Goal: Task Accomplishment & Management: Use online tool/utility

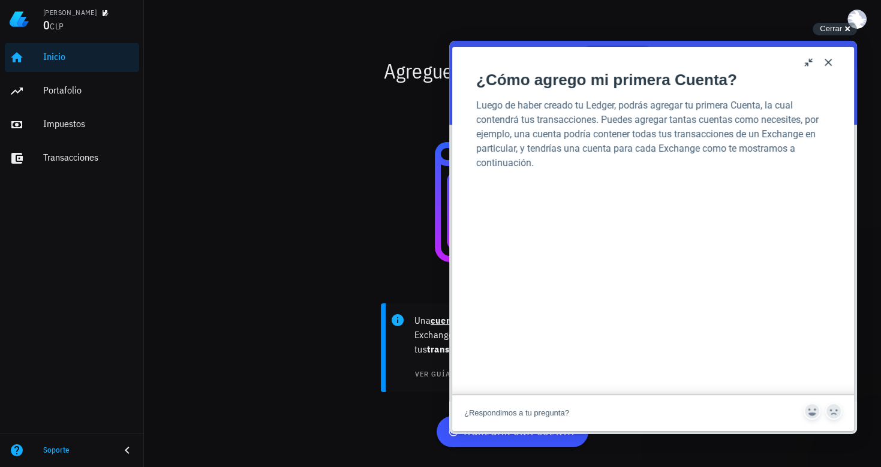
scroll to position [157, 0]
click at [826, 60] on button "Close" at bounding box center [827, 62] width 19 height 19
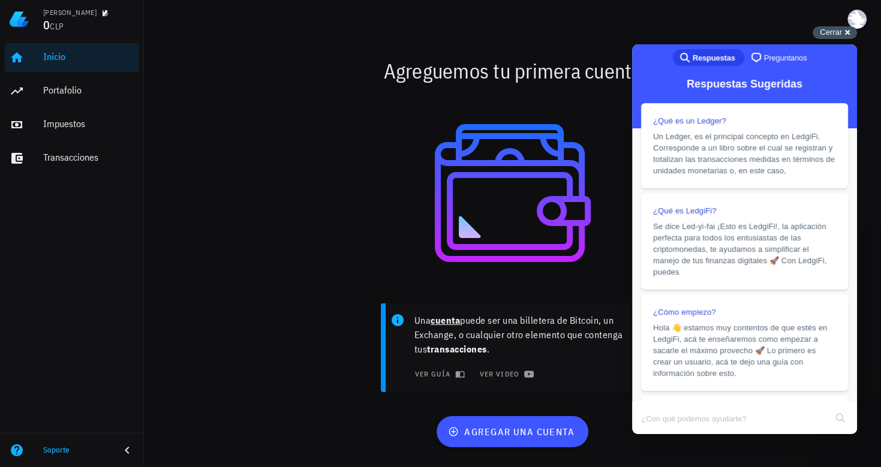
click at [835, 34] on span "Cerrar" at bounding box center [830, 32] width 22 height 9
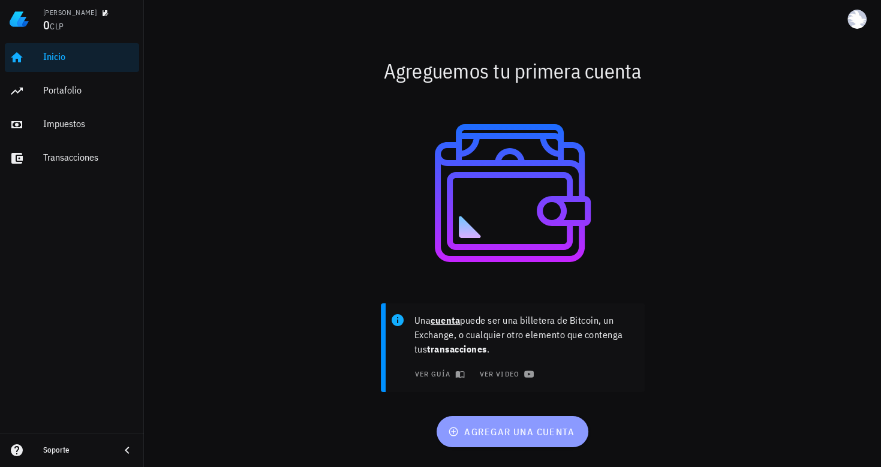
click at [502, 426] on span "agregar una cuenta" at bounding box center [512, 432] width 124 height 12
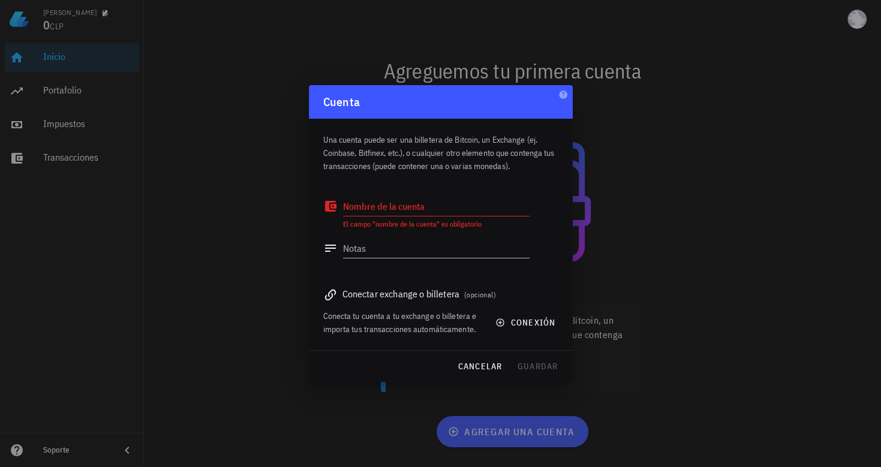
click at [392, 297] on div "Conectar exchange o billetera (opcional)" at bounding box center [440, 293] width 235 height 17
click at [507, 325] on span "conexión" at bounding box center [527, 322] width 58 height 11
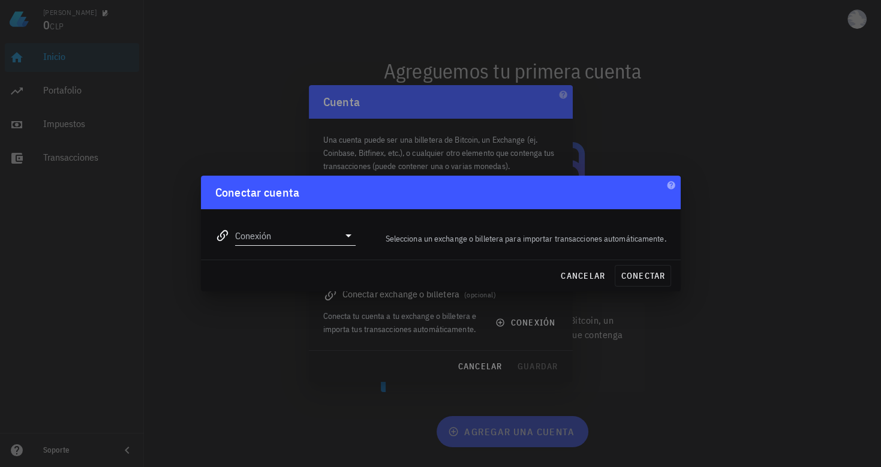
click at [345, 236] on icon at bounding box center [348, 235] width 14 height 14
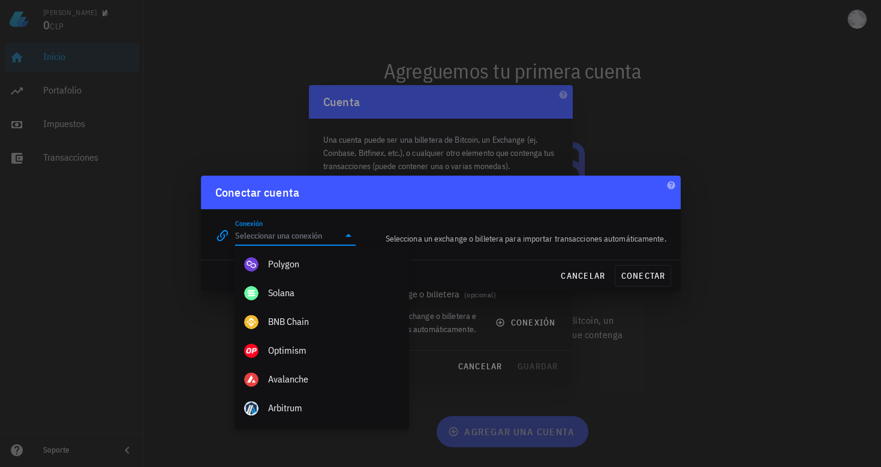
scroll to position [0, 0]
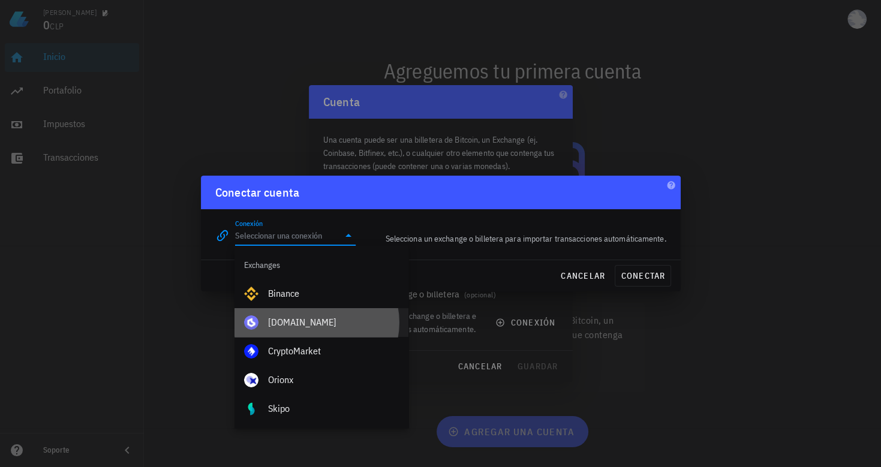
click at [305, 331] on div "[DOMAIN_NAME]" at bounding box center [333, 322] width 131 height 26
type input "[DOMAIN_NAME]"
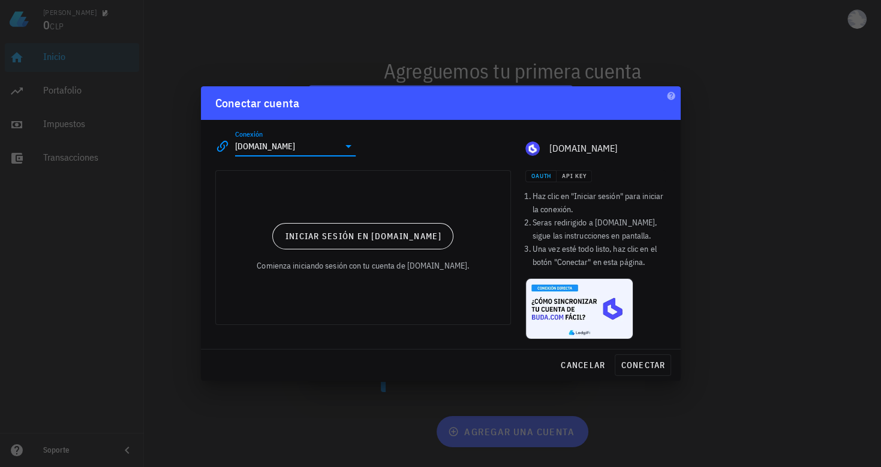
click at [789, 188] on div at bounding box center [440, 233] width 881 height 467
click at [375, 53] on div at bounding box center [440, 233] width 881 height 467
